Goal: Task Accomplishment & Management: Manage account settings

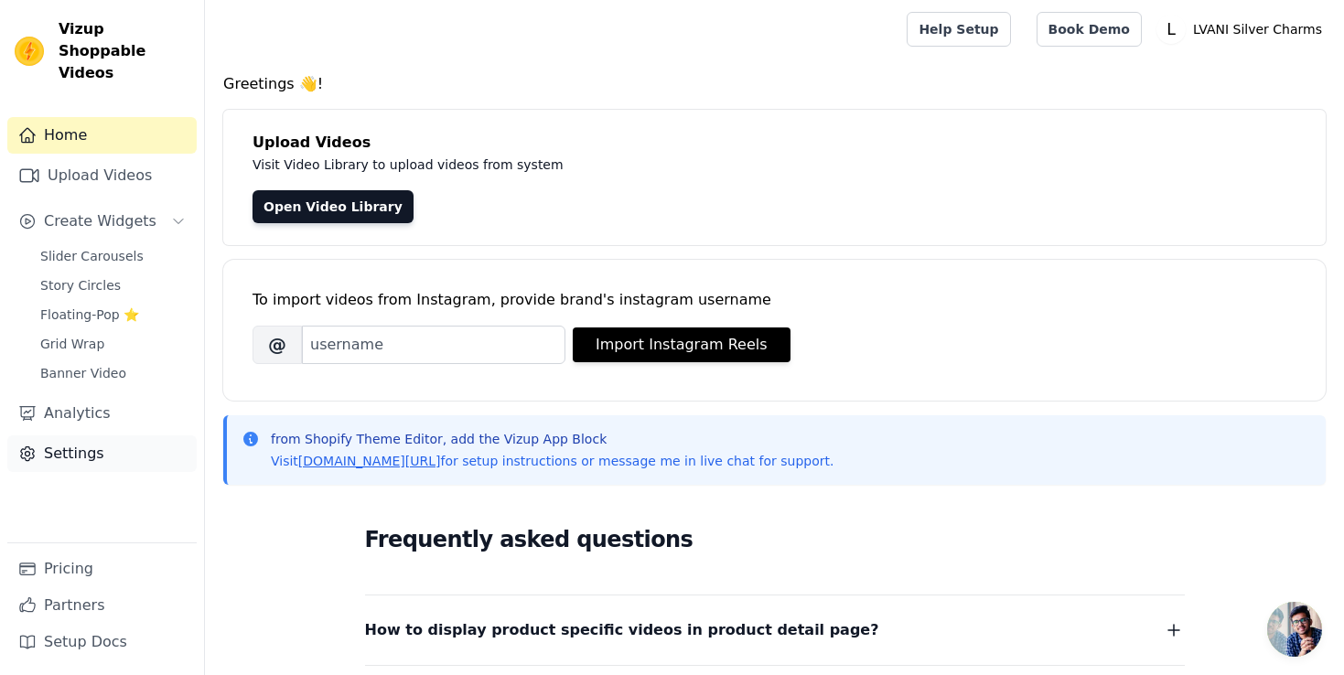
click at [91, 436] on link "Settings" at bounding box center [101, 454] width 189 height 37
click at [114, 395] on link "Analytics" at bounding box center [101, 413] width 189 height 37
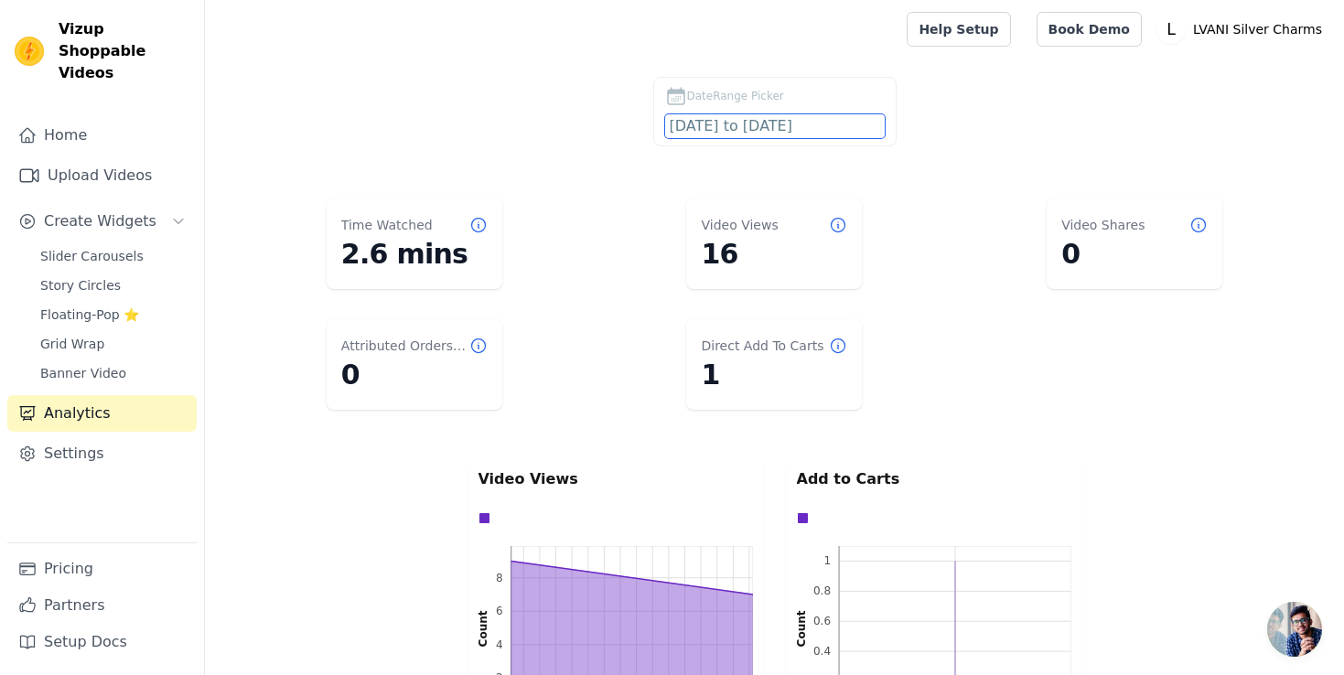
click at [767, 119] on input "2025-07-26 to 2025-08-25" at bounding box center [775, 126] width 220 height 24
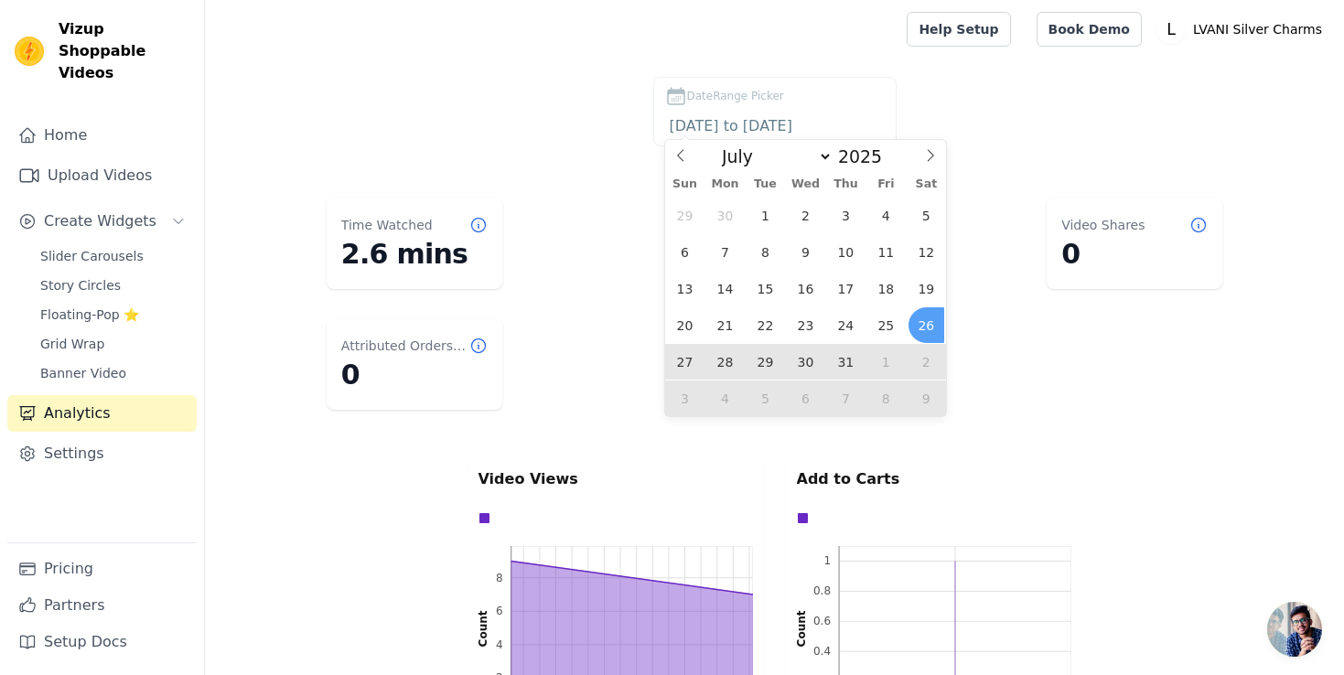
click at [960, 83] on div "DateRange Picker 2025-07-26 to 2025-08-25" at bounding box center [775, 115] width 1066 height 77
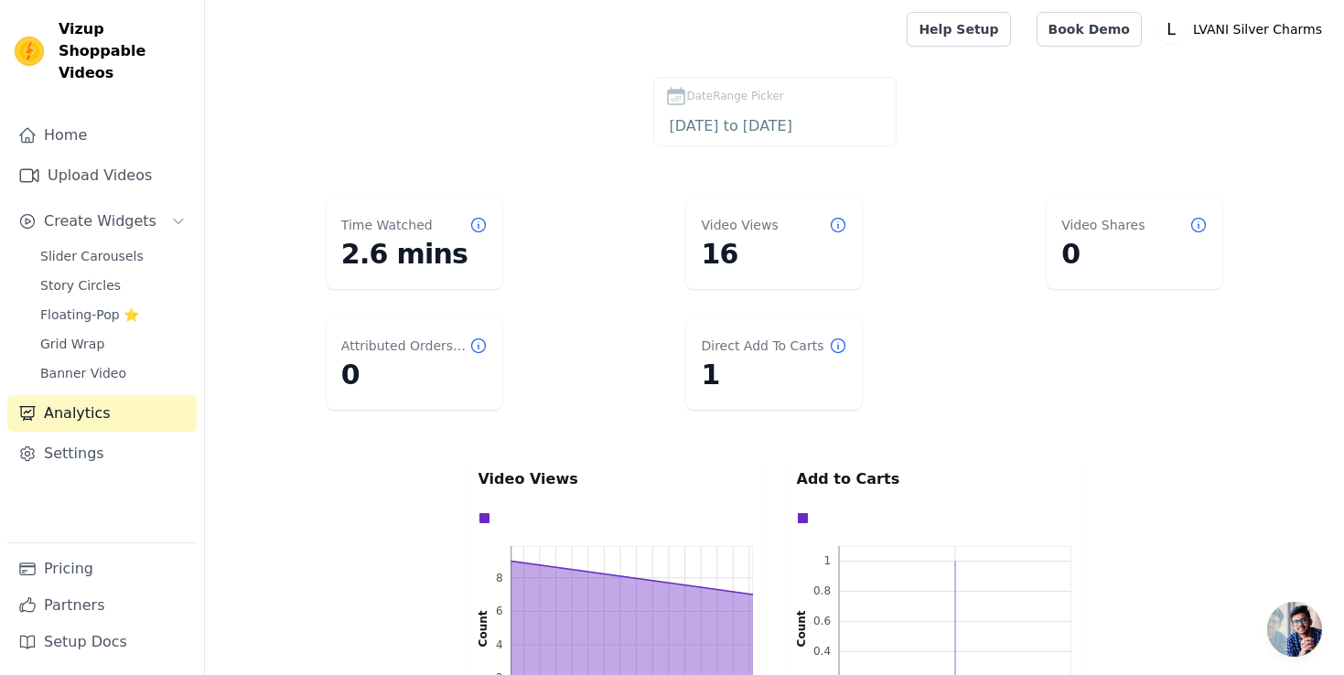
click at [793, 112] on label "DateRange Picker 2025-07-26 to 2025-08-25" at bounding box center [774, 112] width 243 height 70
click at [793, 120] on input "2025-07-26 to 2025-08-25" at bounding box center [775, 126] width 220 height 24
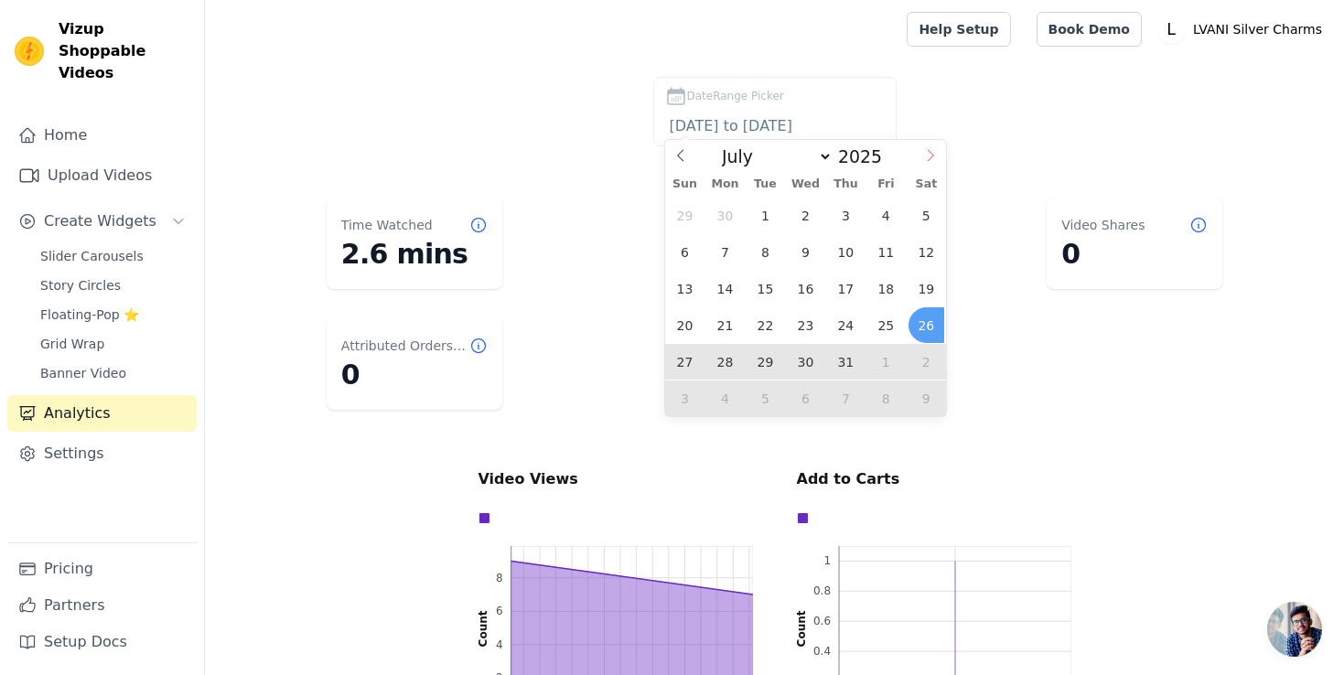
click at [930, 156] on icon at bounding box center [930, 155] width 13 height 13
select select "7"
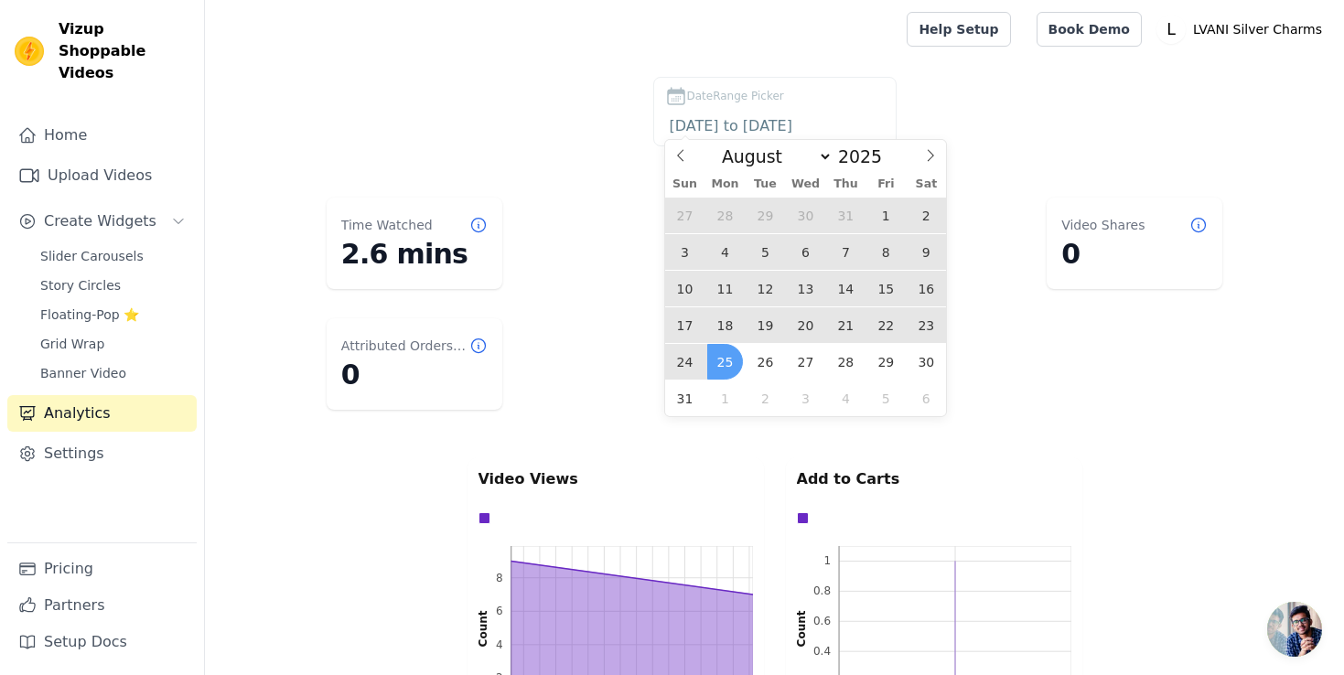
click at [768, 329] on span "19" at bounding box center [766, 325] width 36 height 36
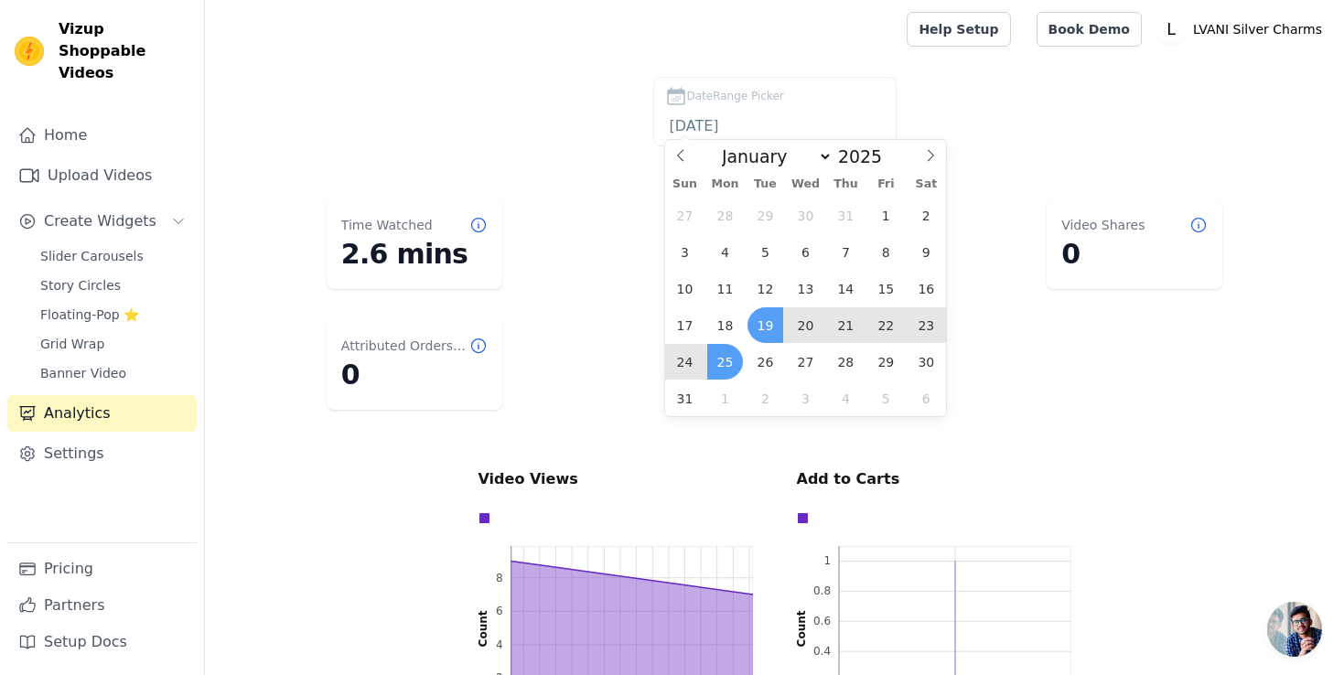
click at [728, 354] on span "25" at bounding box center [725, 362] width 36 height 36
type input "2025-08-19 to 2025-08-25"
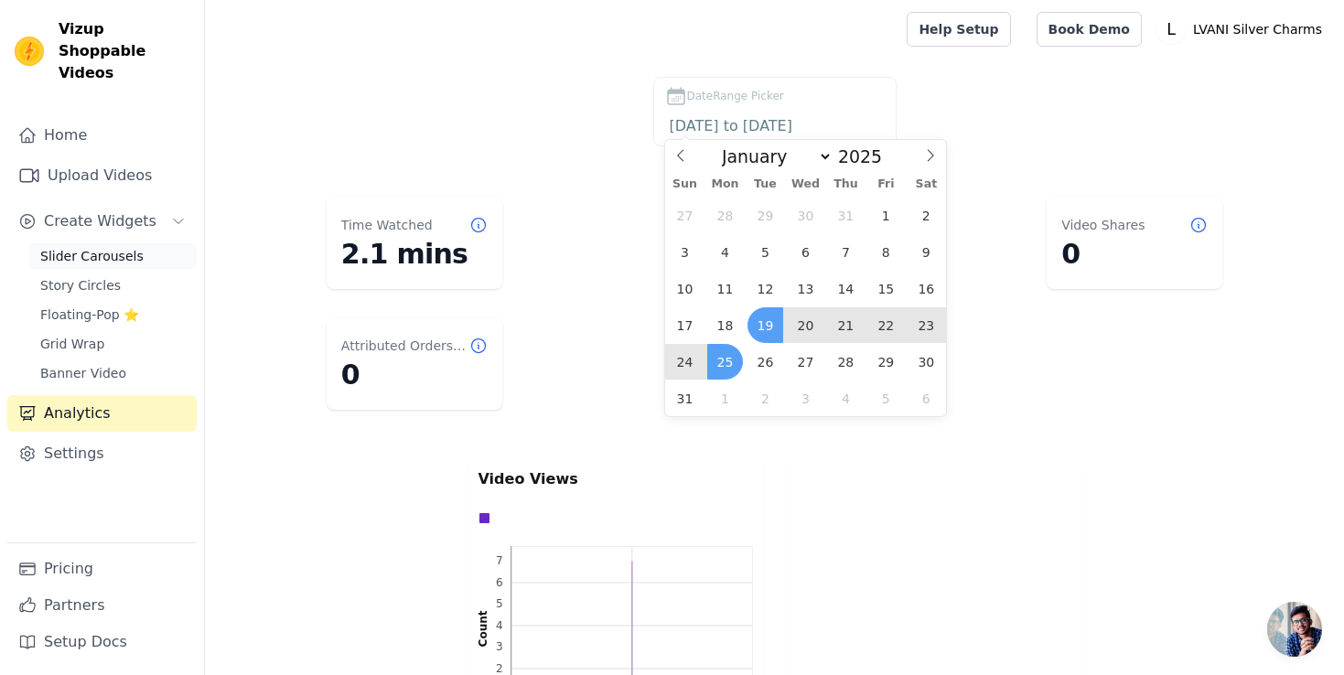
click at [115, 247] on span "Slider Carousels" at bounding box center [91, 256] width 103 height 18
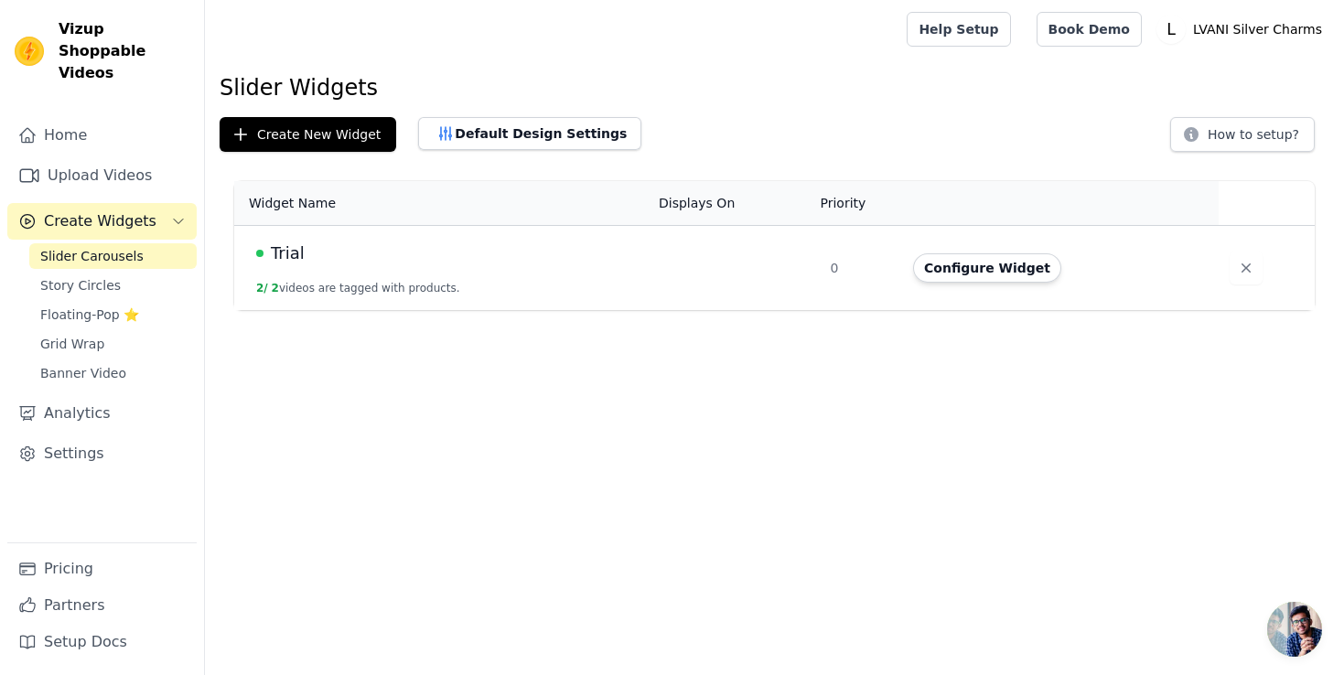
click at [542, 253] on div "Trial" at bounding box center [446, 254] width 381 height 26
click at [102, 276] on span "Story Circles" at bounding box center [80, 285] width 81 height 18
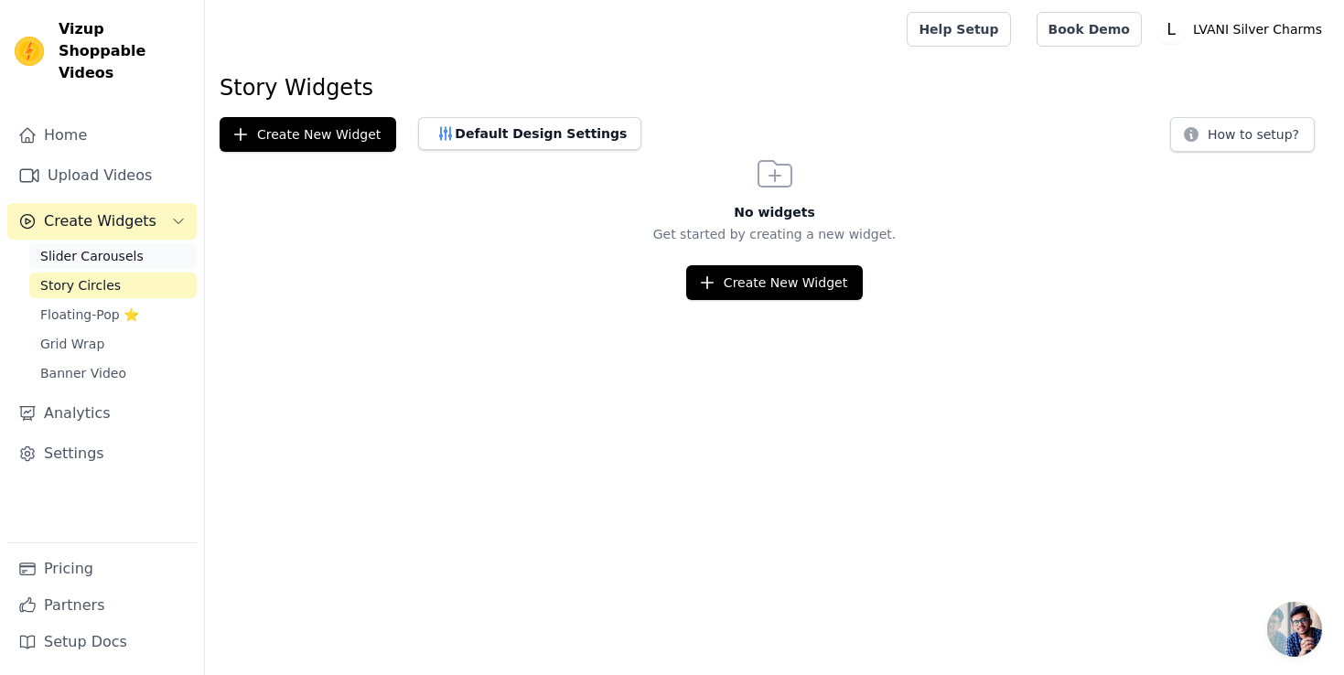
click at [113, 247] on span "Slider Carousels" at bounding box center [91, 256] width 103 height 18
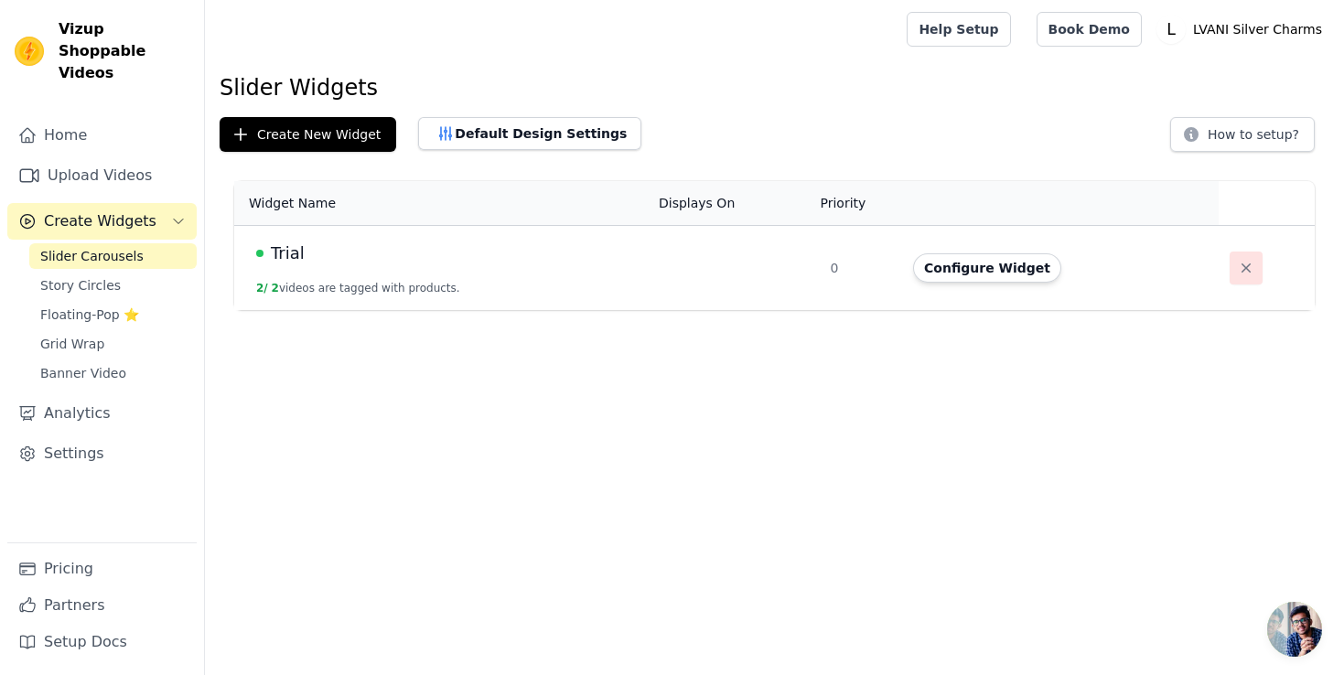
click at [1242, 271] on icon "button" at bounding box center [1246, 268] width 9 height 9
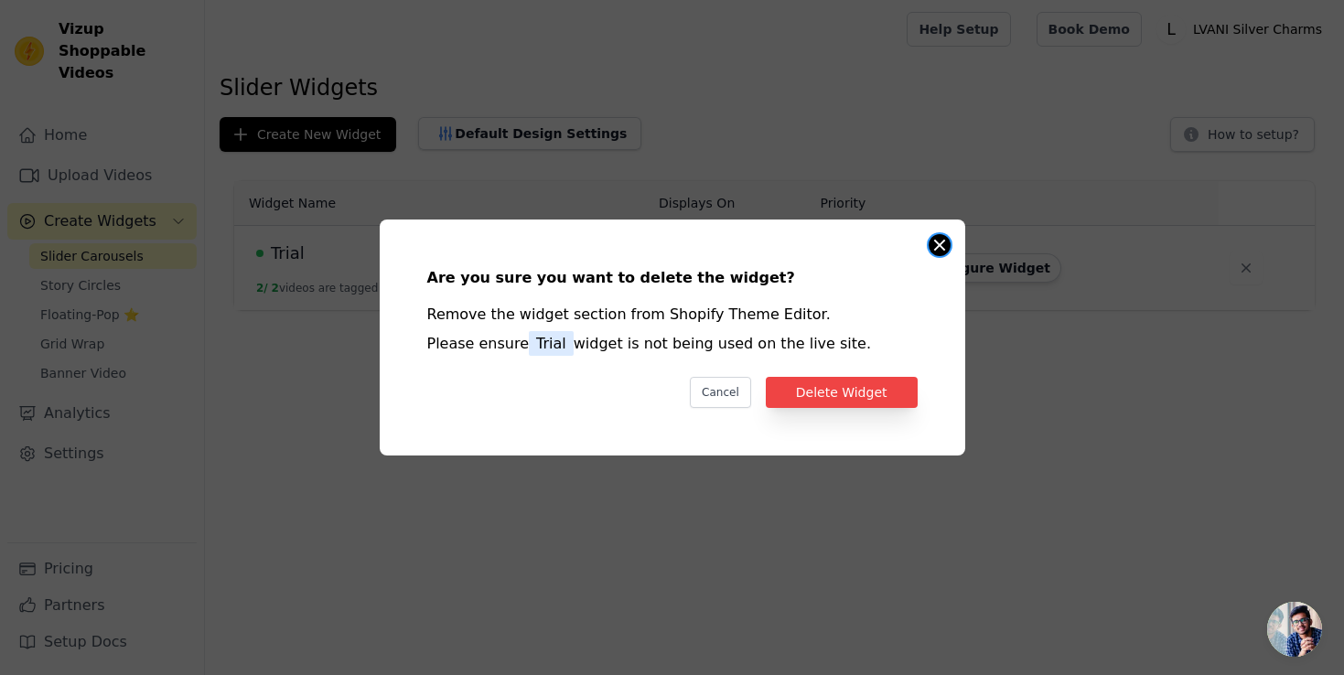
click at [929, 250] on div "Are you sure you want to delete the widget? Remove the widget section from Shop…" at bounding box center [673, 338] width 586 height 236
click at [937, 244] on button "Close modal" at bounding box center [940, 245] width 22 height 22
